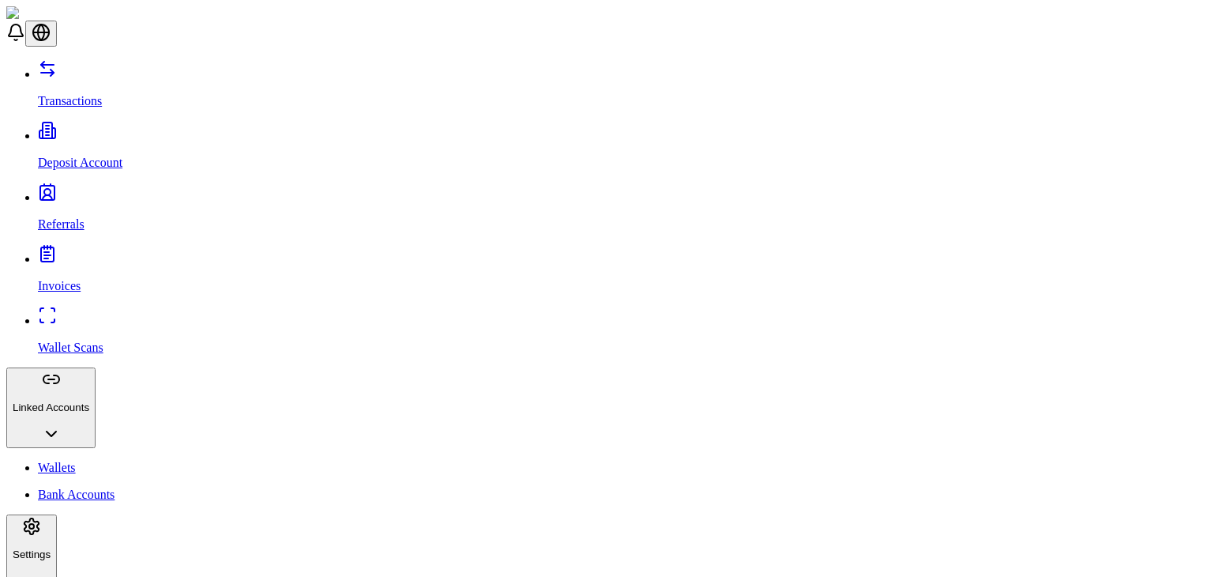
scroll to position [109, 0]
click at [88, 190] on link "Referrals" at bounding box center [622, 210] width 1169 height 41
click at [38, 244] on icon at bounding box center [47, 253] width 19 height 19
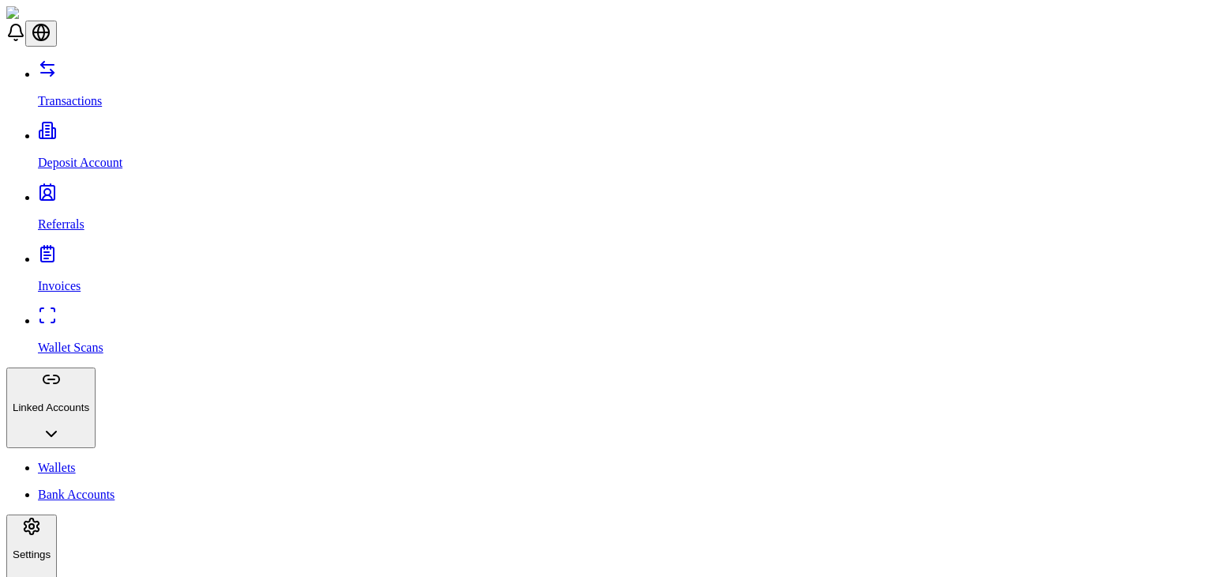
click at [51, 487] on p "Bank Accounts" at bounding box center [622, 494] width 1169 height 14
click at [68, 460] on p "Wallets" at bounding box center [622, 467] width 1169 height 14
click at [58, 340] on p "Wallet Scans" at bounding box center [622, 347] width 1169 height 14
click at [82, 252] on link "Invoices" at bounding box center [622, 272] width 1169 height 41
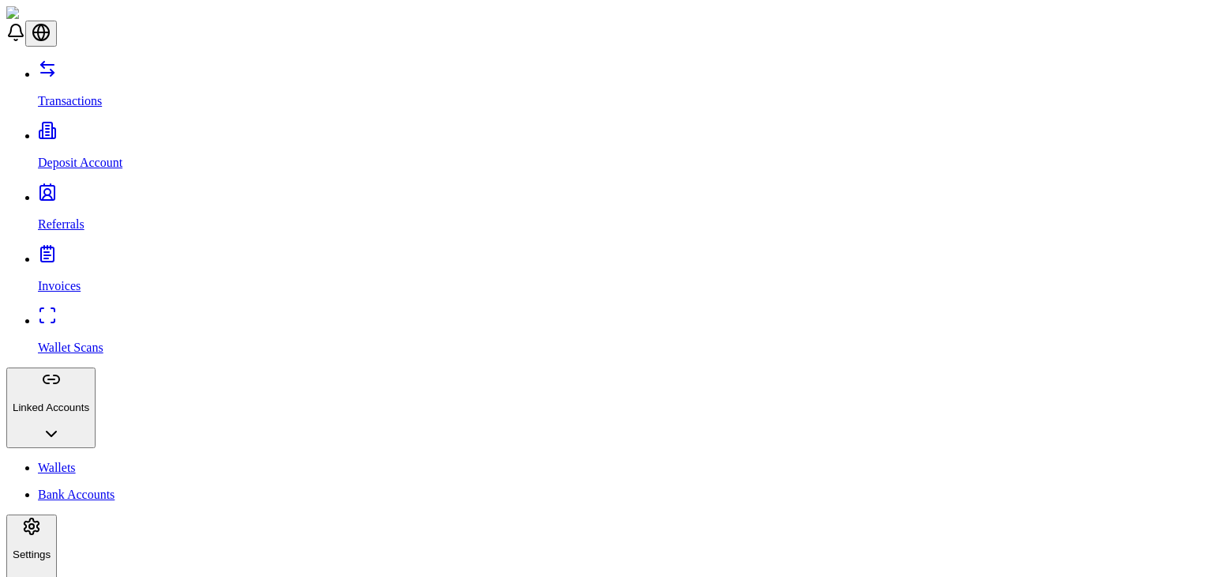
click at [99, 190] on link "Referrals" at bounding box center [622, 210] width 1169 height 41
click at [88, 67] on link "Transactions" at bounding box center [622, 87] width 1169 height 41
click at [54, 156] on p "Deposit Account" at bounding box center [622, 163] width 1169 height 14
click at [43, 217] on p "Referrals" at bounding box center [622, 224] width 1169 height 14
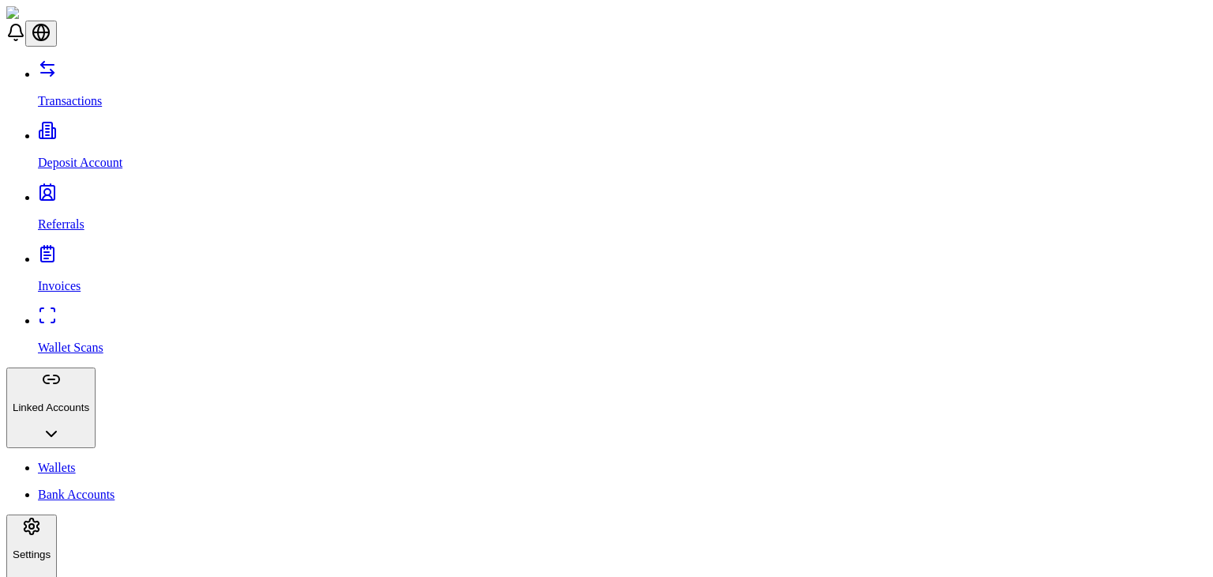
click at [47, 156] on p "Deposit Account" at bounding box center [622, 163] width 1169 height 14
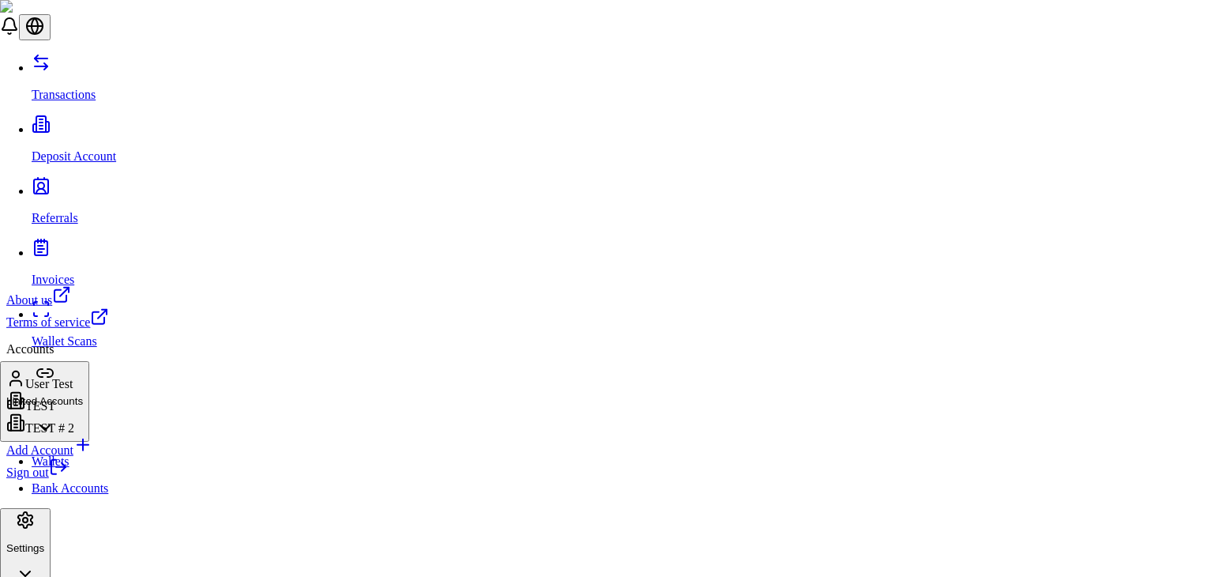
click at [68, 479] on link "Sign out" at bounding box center [37, 471] width 62 height 13
